Goal: Go to known website: Access a specific website the user already knows

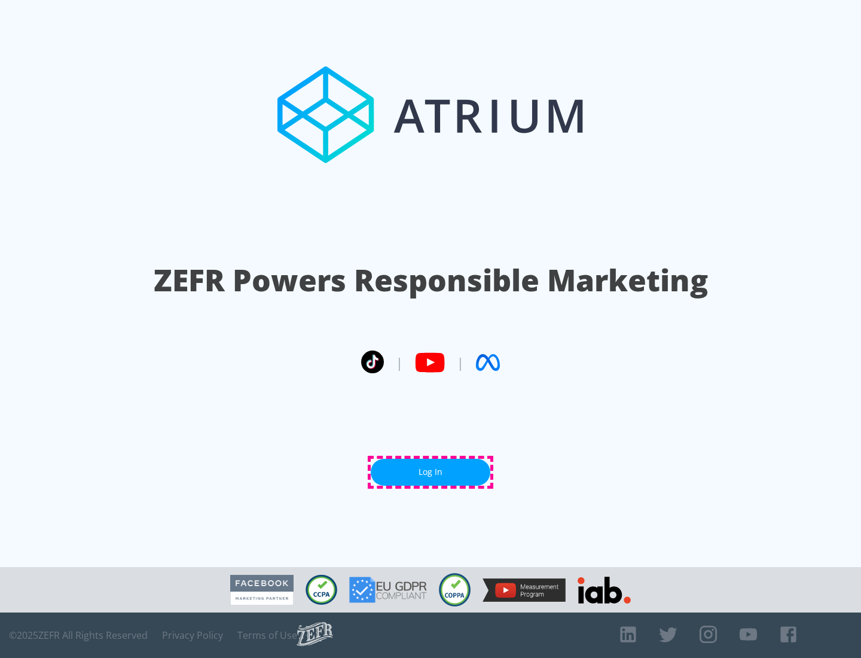
click at [431, 472] on link "Log In" at bounding box center [431, 472] width 120 height 27
